Goal: Browse casually

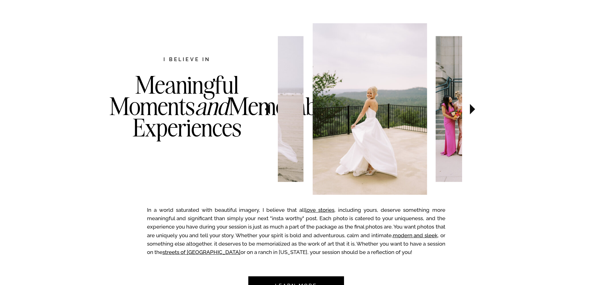
scroll to position [342, 0]
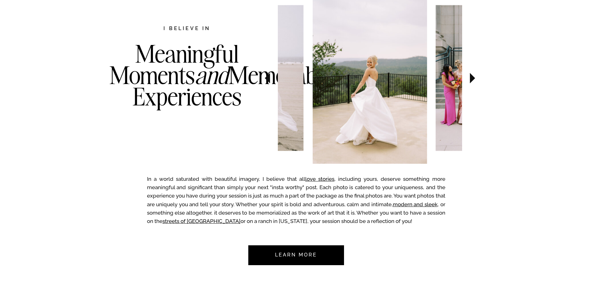
click at [478, 78] on icon at bounding box center [472, 78] width 21 height 22
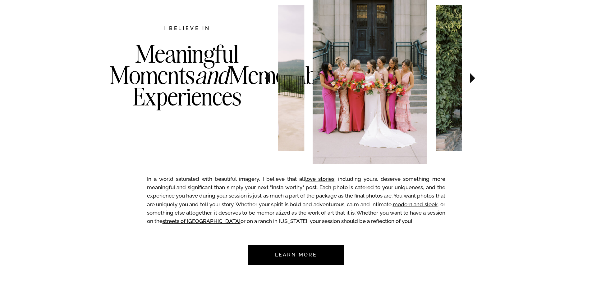
click at [473, 78] on icon at bounding box center [472, 78] width 5 height 11
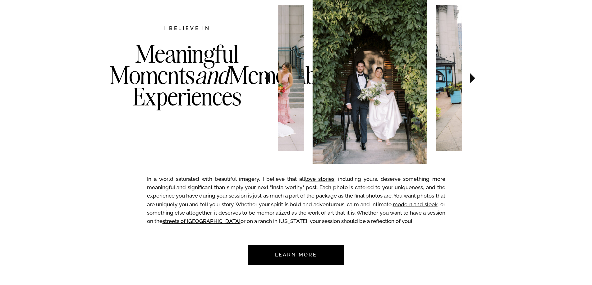
click at [473, 78] on icon at bounding box center [472, 78] width 5 height 11
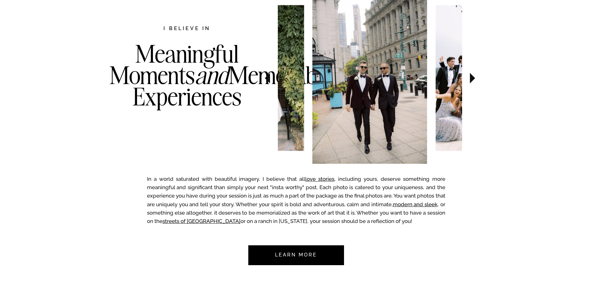
click at [474, 77] on icon at bounding box center [472, 78] width 21 height 22
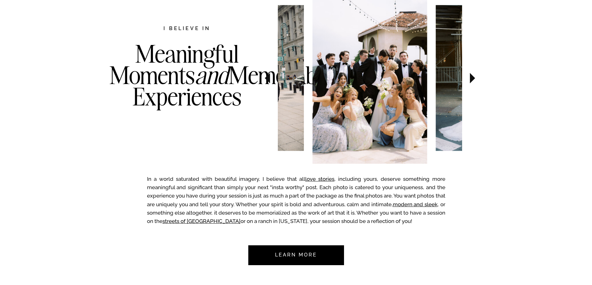
click at [474, 77] on icon at bounding box center [472, 78] width 21 height 22
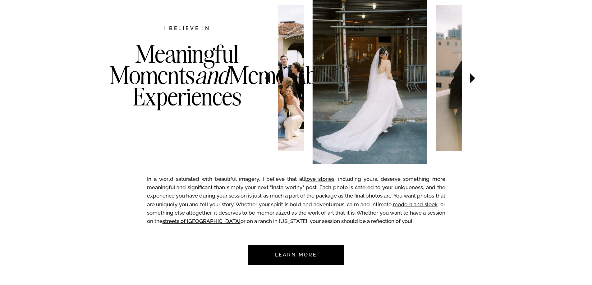
click at [474, 77] on icon at bounding box center [472, 78] width 21 height 22
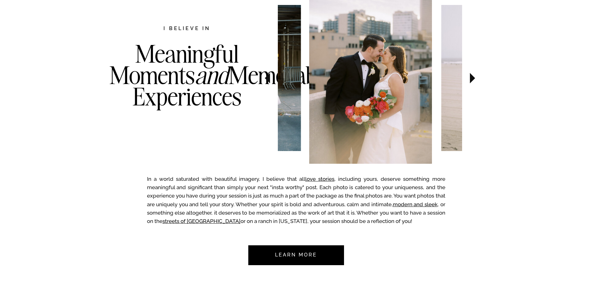
click at [474, 77] on icon at bounding box center [472, 78] width 21 height 22
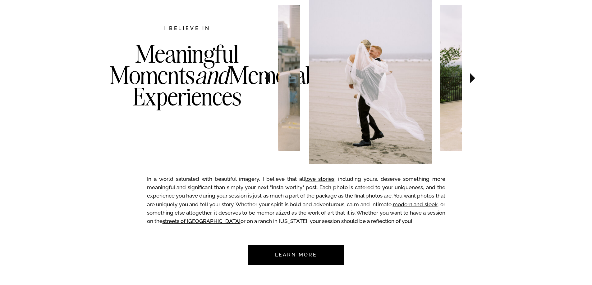
click at [474, 77] on icon at bounding box center [472, 78] width 21 height 22
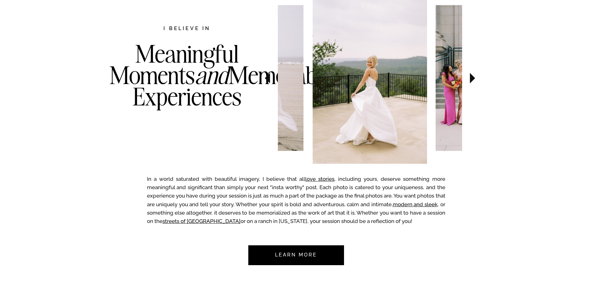
click at [474, 77] on icon at bounding box center [472, 78] width 21 height 22
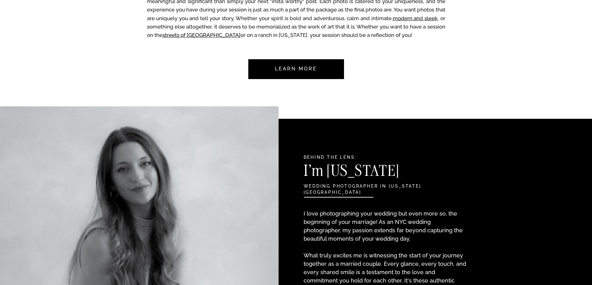
scroll to position [683, 0]
